Goal: Information Seeking & Learning: Compare options

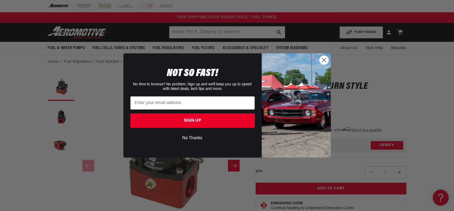
click at [110, 70] on div "Close dialog NOT SO FAST! No time to browse? No problem. Sign up and we'll keep…" at bounding box center [227, 105] width 454 height 211
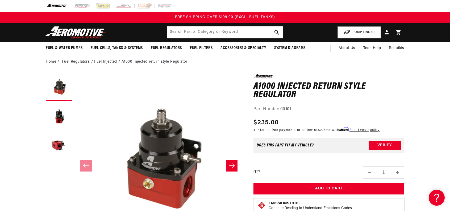
click at [141, 61] on li "A1000 Injected return style Regulator" at bounding box center [155, 62] width 66 height 6
click at [113, 62] on li "Fuel Injected" at bounding box center [107, 62] width 27 height 6
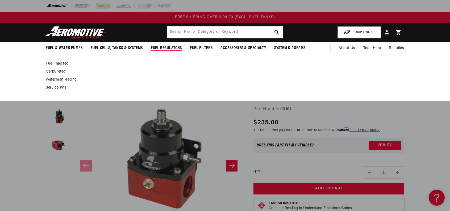
click at [56, 63] on link "Fuel Injected" at bounding box center [222, 63] width 353 height 5
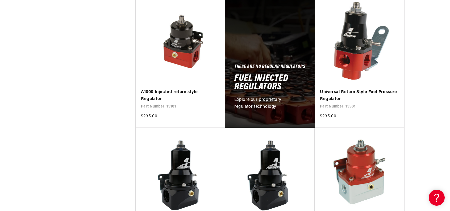
scroll to position [346, 0]
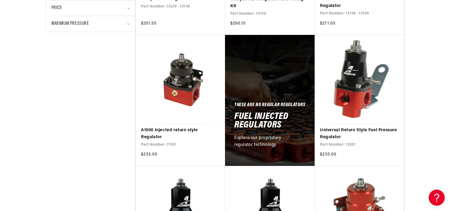
scroll to position [266, 0]
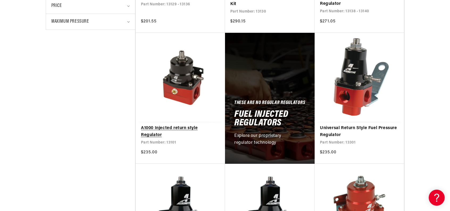
click at [196, 125] on link "A1000 Injected return style Regulator" at bounding box center [180, 132] width 79 height 14
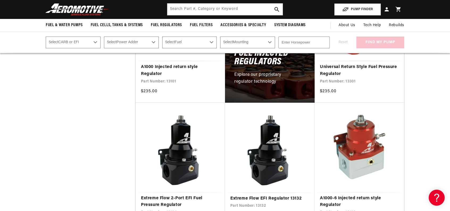
scroll to position [319, 0]
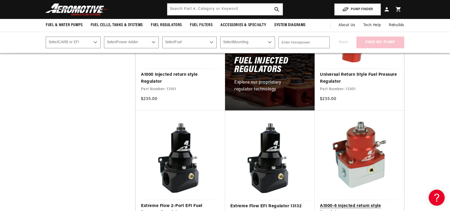
click at [370, 202] on link "A1000-6 Injected return style Regulator" at bounding box center [359, 209] width 79 height 14
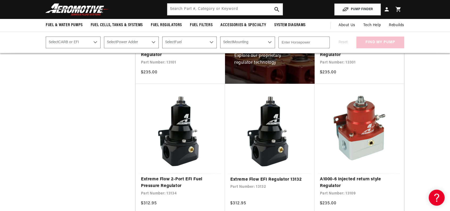
scroll to position [240, 0]
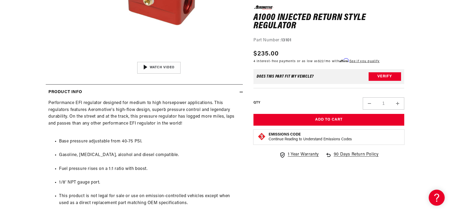
scroll to position [213, 0]
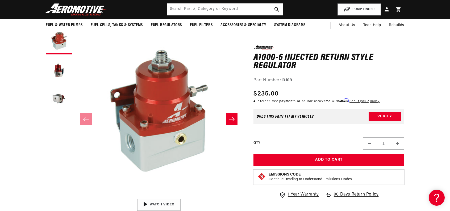
scroll to position [27, 0]
